Goal: Task Accomplishment & Management: Use online tool/utility

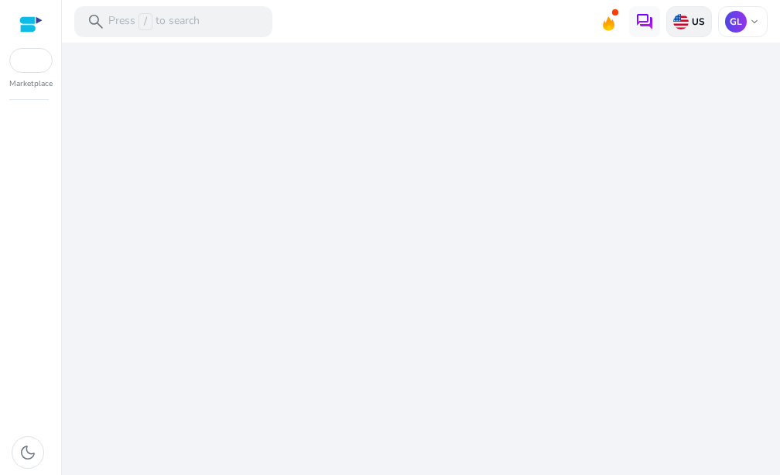
click at [701, 26] on p "US" at bounding box center [697, 21] width 16 height 12
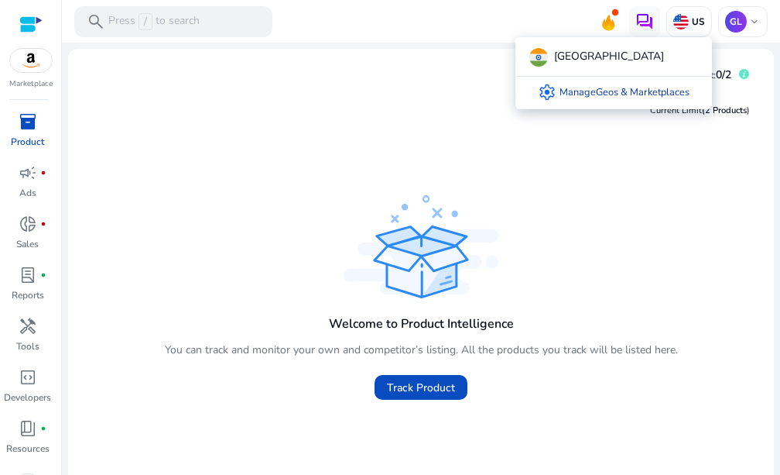
click at [652, 91] on link "settings Manage Geos & Marketplaces" at bounding box center [614, 92] width 177 height 31
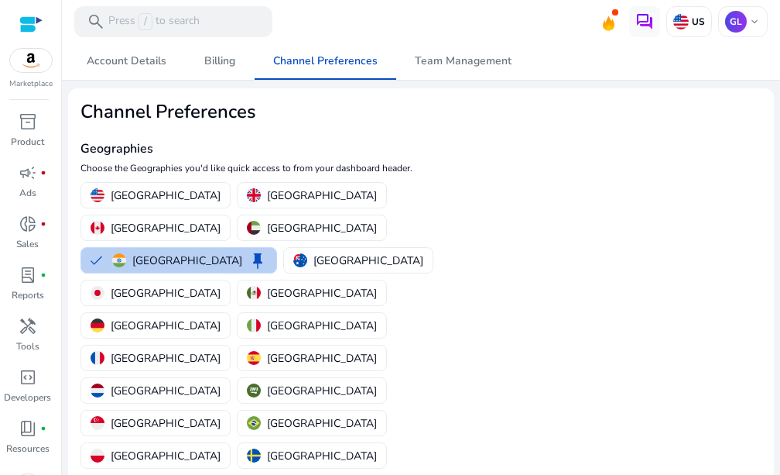
click at [242, 252] on p "India" at bounding box center [187, 260] width 110 height 16
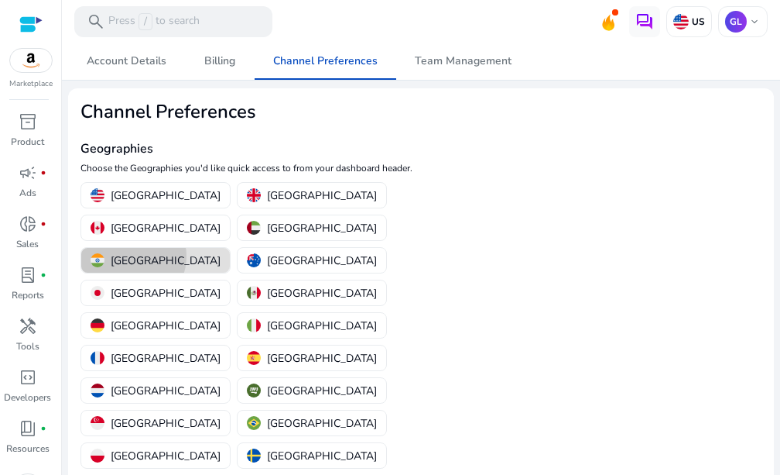
click at [221, 252] on p "India" at bounding box center [166, 260] width 110 height 16
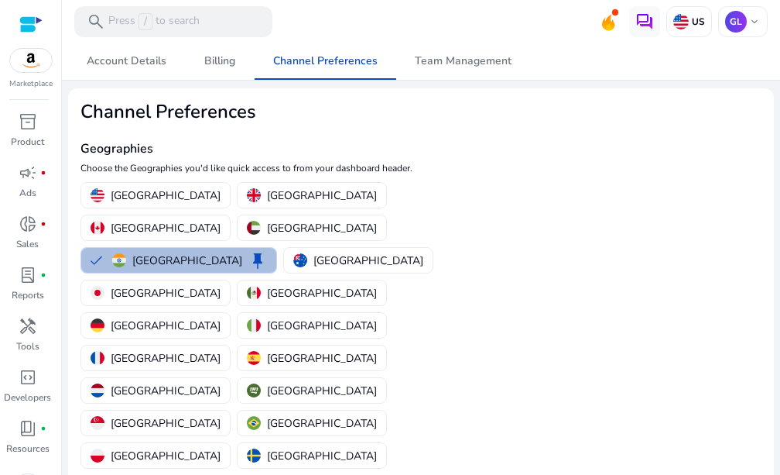
scroll to position [129, 0]
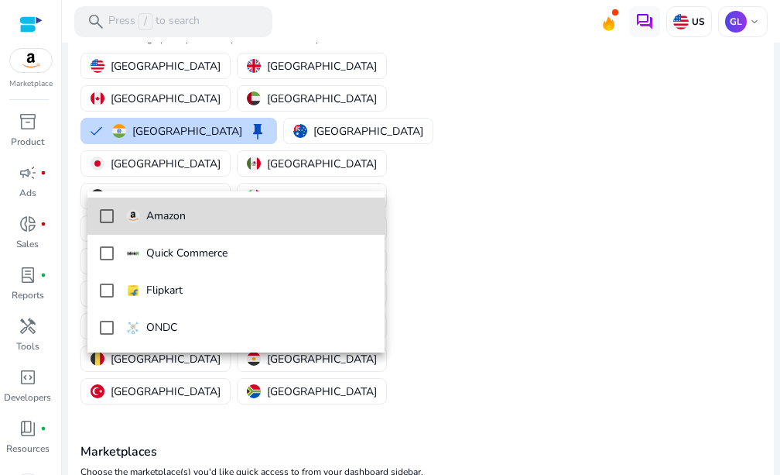
click at [174, 222] on p "Amazon" at bounding box center [165, 216] width 39 height 17
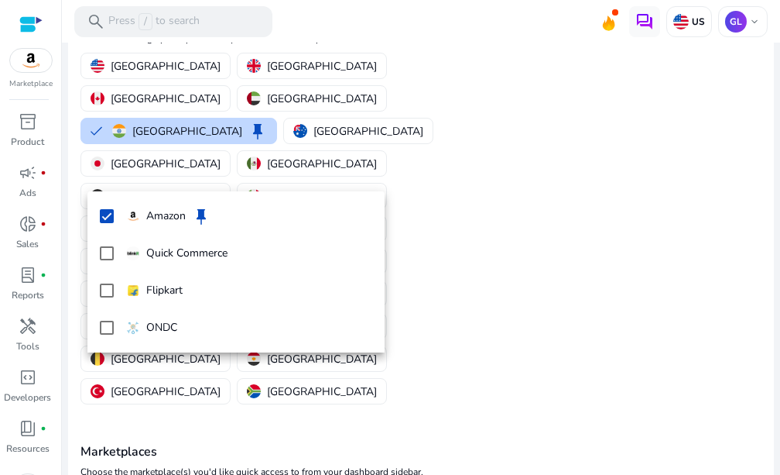
click at [140, 460] on div at bounding box center [390, 237] width 780 height 475
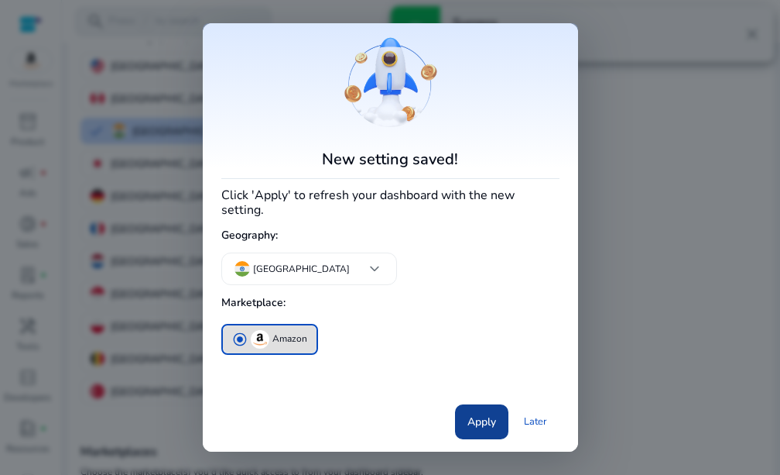
click at [480, 417] on span "Apply" at bounding box center [482, 421] width 29 height 16
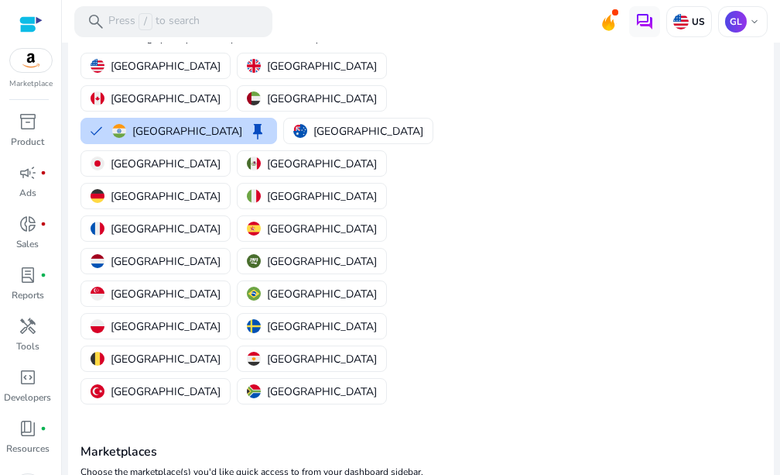
scroll to position [0, 0]
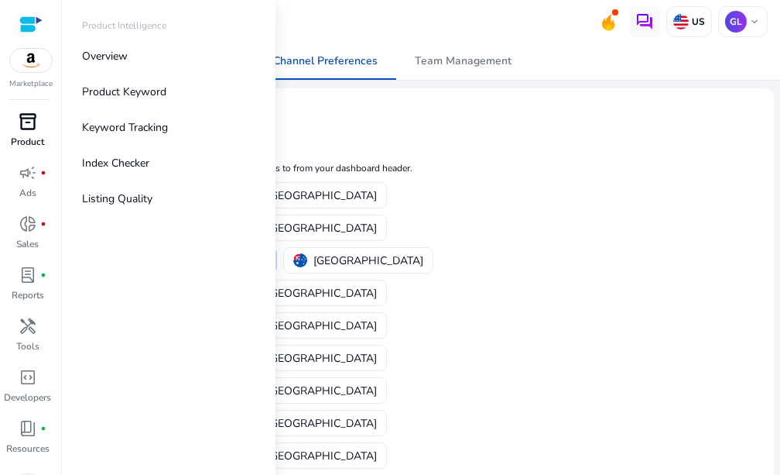
click at [35, 127] on span "inventory_2" at bounding box center [28, 121] width 19 height 19
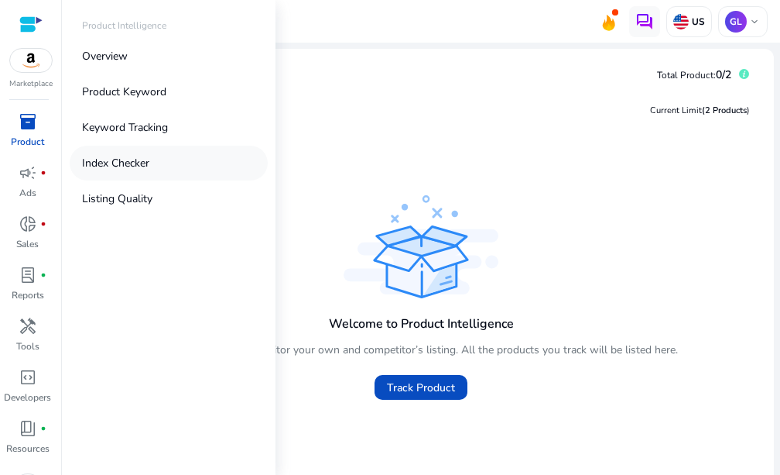
click at [135, 170] on p "Index Checker" at bounding box center [115, 163] width 67 height 16
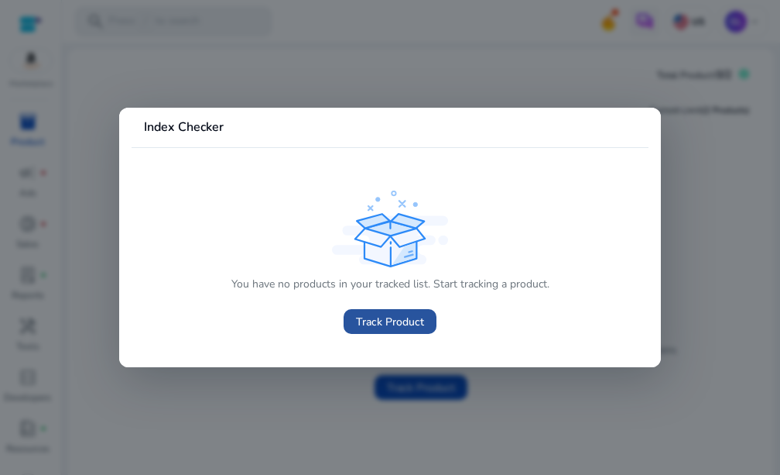
click at [400, 330] on span at bounding box center [390, 321] width 93 height 37
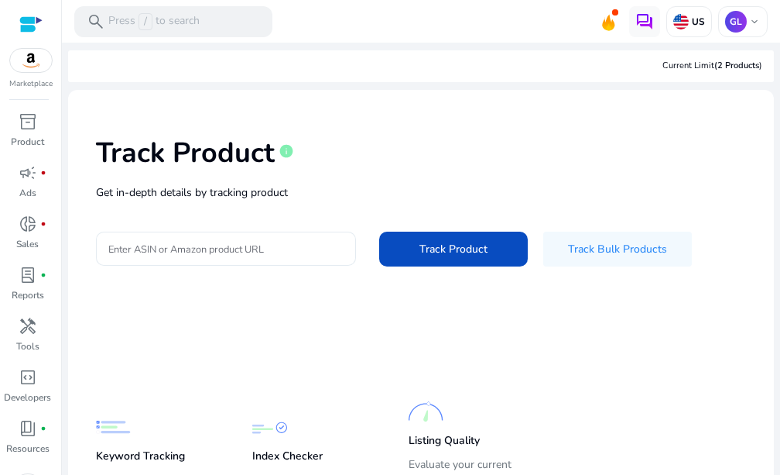
click at [239, 251] on input "Enter ASIN or Amazon product URL" at bounding box center [225, 248] width 235 height 17
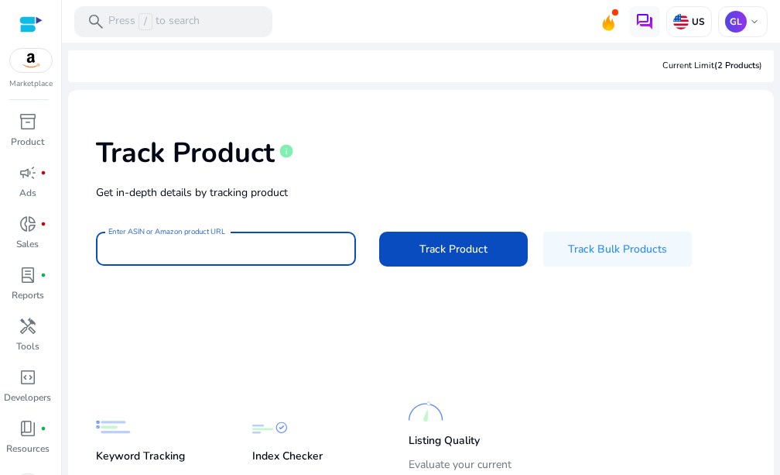
paste input "**********"
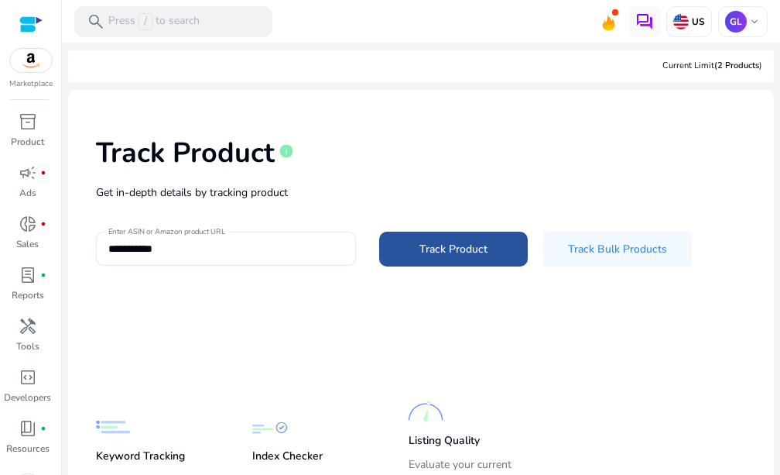
click at [461, 241] on span "Track Product" at bounding box center [454, 249] width 68 height 16
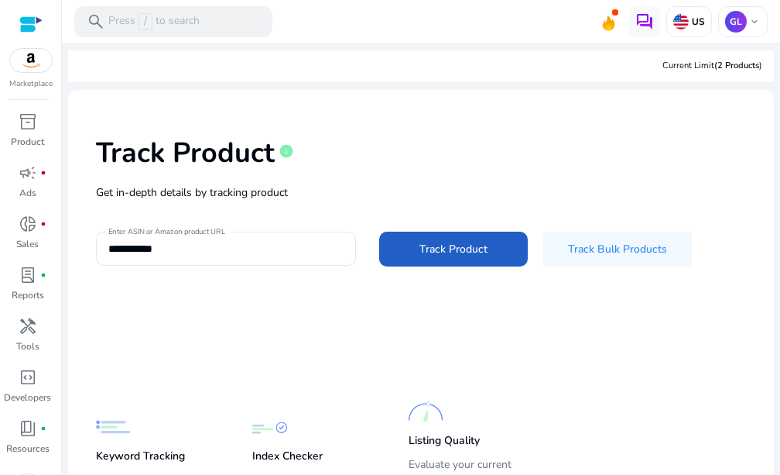
type input "**********"
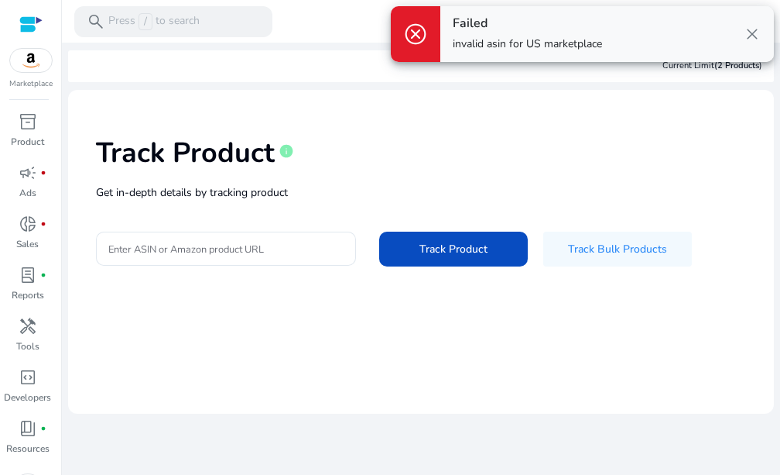
click at [756, 31] on span "close" at bounding box center [752, 34] width 19 height 19
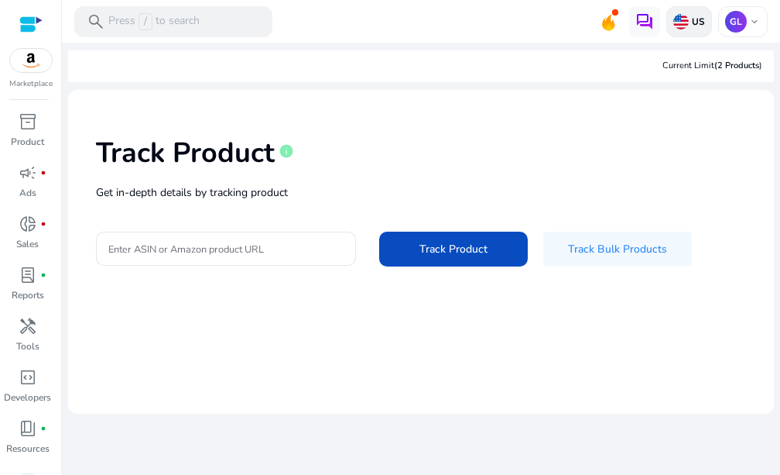
click at [686, 16] on img at bounding box center [681, 21] width 15 height 15
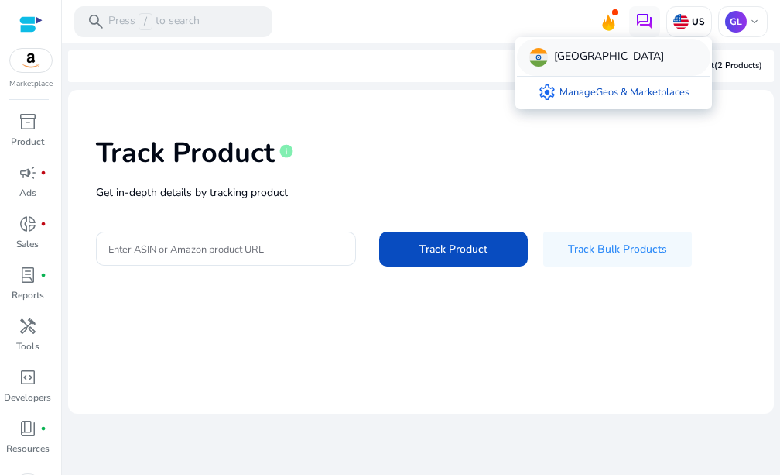
click at [571, 62] on p "India" at bounding box center [609, 57] width 110 height 19
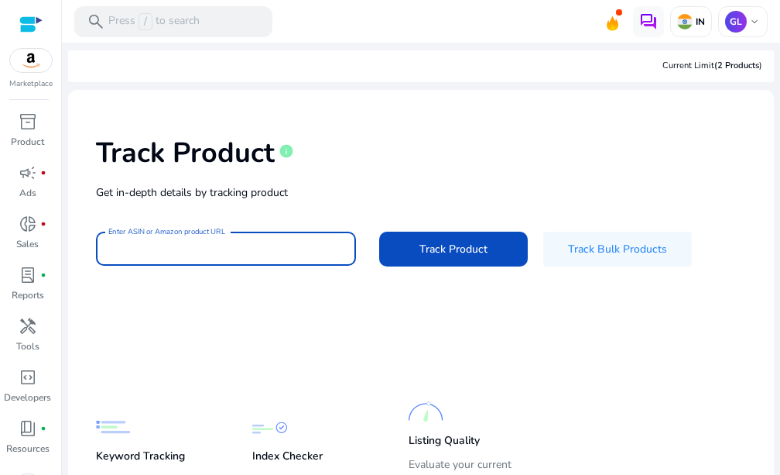
click at [214, 249] on input "Enter ASIN or Amazon product URL" at bounding box center [225, 248] width 235 height 17
paste input "**********"
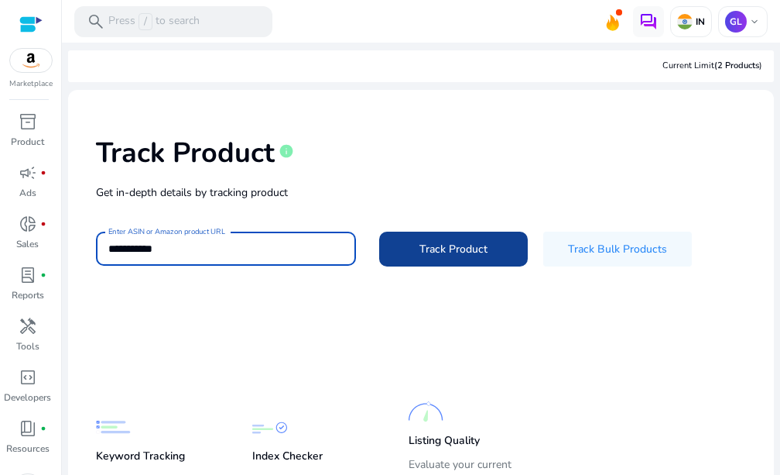
click at [431, 253] on span "Track Product" at bounding box center [454, 249] width 68 height 16
type input "**********"
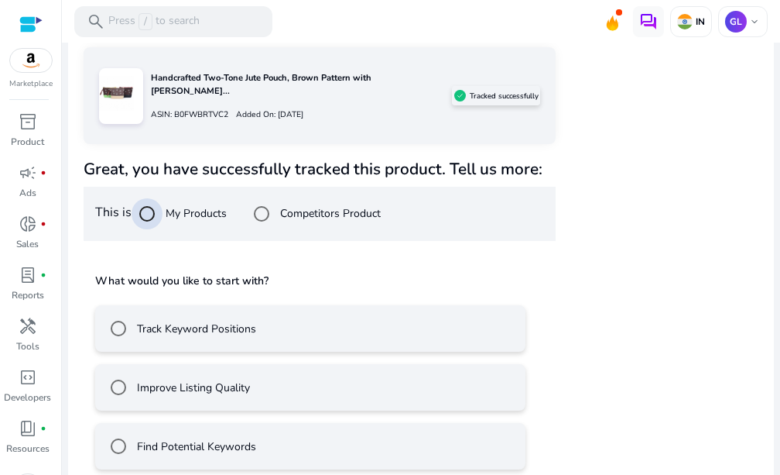
scroll to position [317, 0]
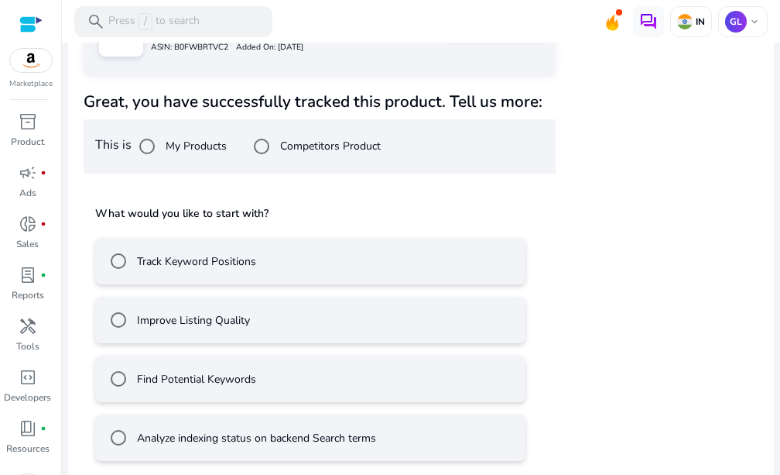
click at [204, 312] on label "Improve Listing Quality" at bounding box center [192, 320] width 116 height 16
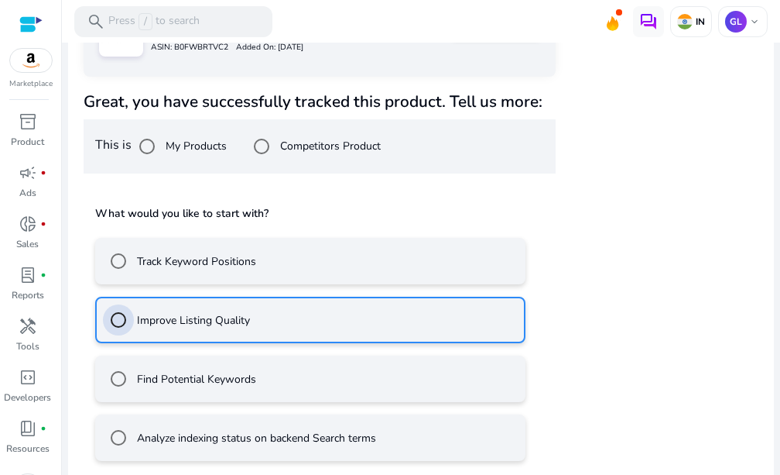
scroll to position [386, 0]
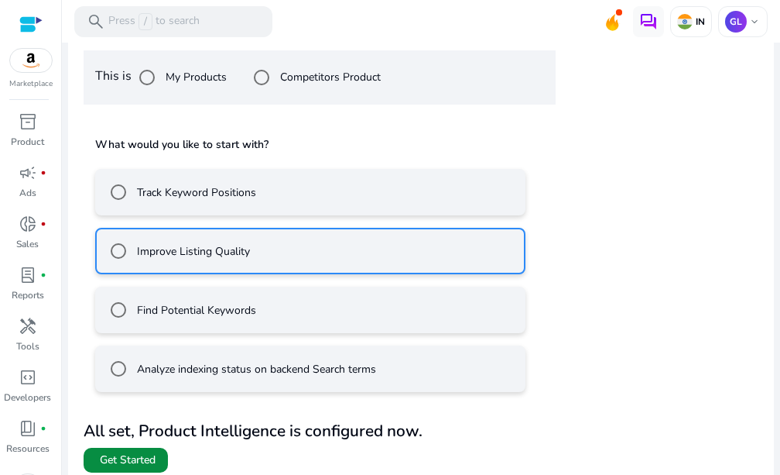
click at [147, 456] on span "Get Started" at bounding box center [128, 459] width 56 height 15
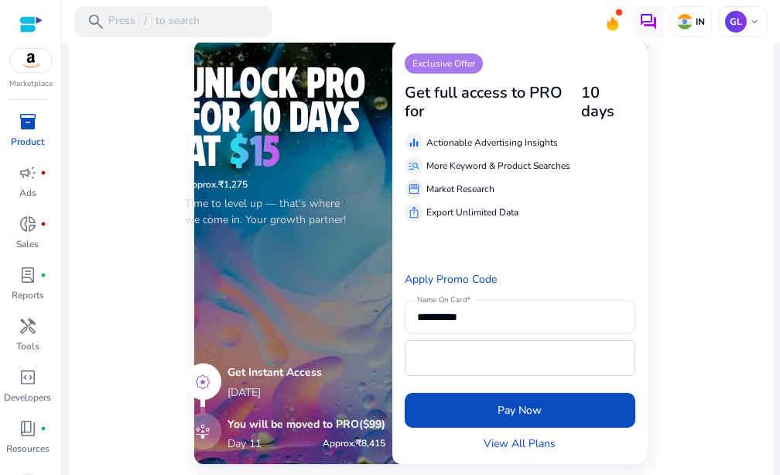
scroll to position [77, 0]
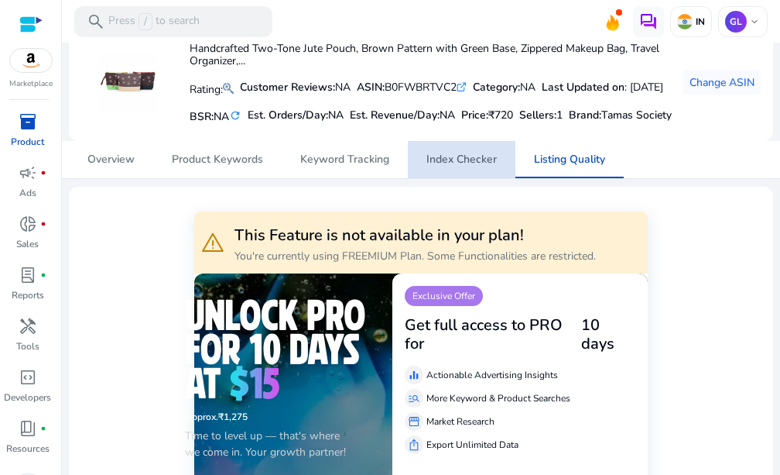
click at [466, 165] on span "Index Checker" at bounding box center [462, 159] width 70 height 11
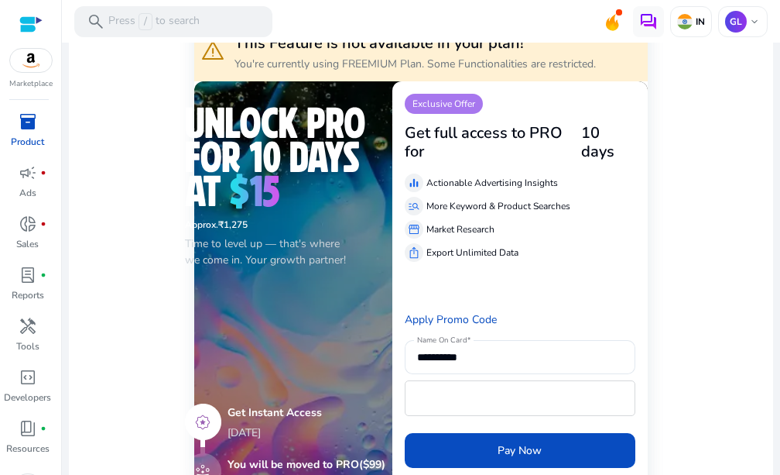
scroll to position [244, 0]
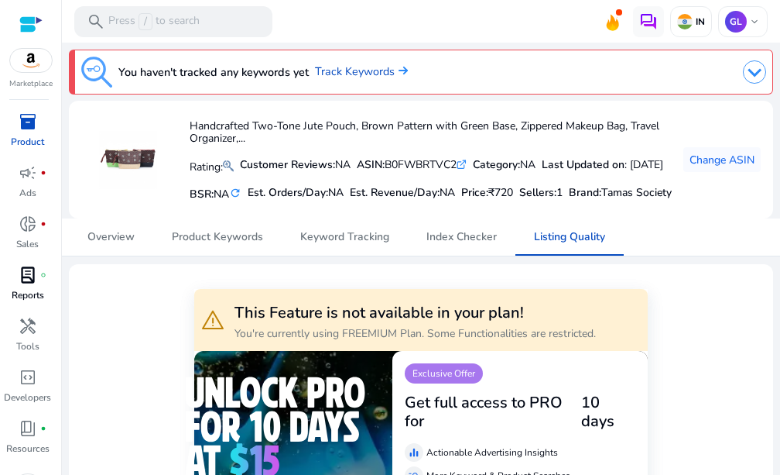
click at [26, 290] on p "Reports" at bounding box center [28, 295] width 33 height 14
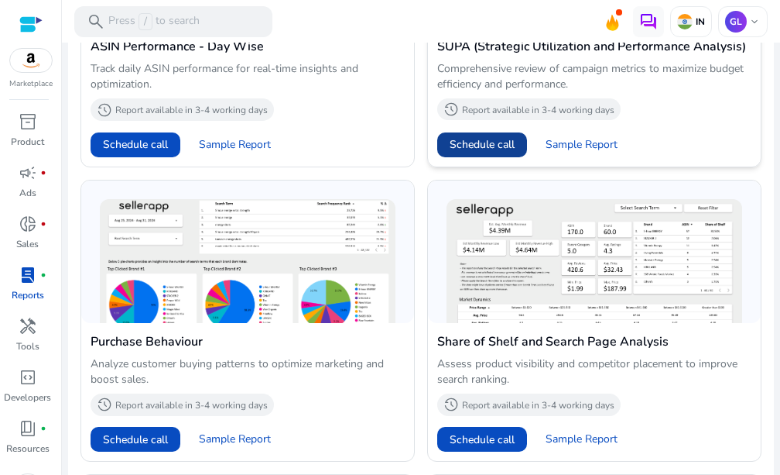
scroll to position [1084, 0]
